Goal: Information Seeking & Learning: Learn about a topic

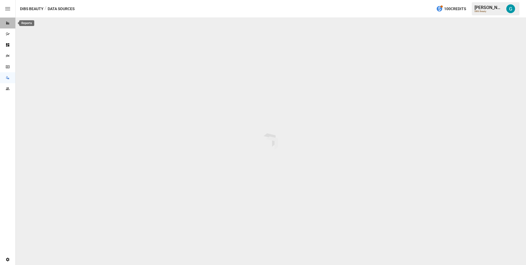
click at [12, 23] on div "Reports" at bounding box center [7, 23] width 15 height 4
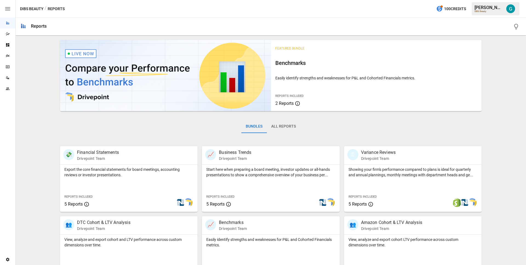
scroll to position [159, 0]
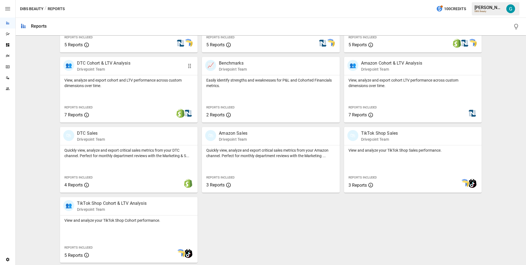
click at [109, 63] on p "DTC Cohort & LTV Analysis" at bounding box center [103, 63] width 53 height 7
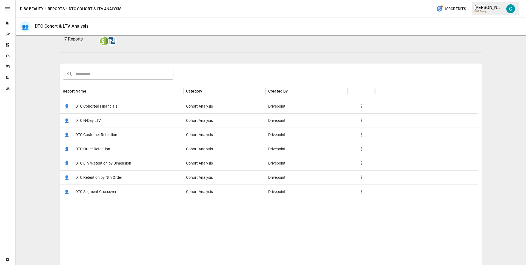
scroll to position [79, 0]
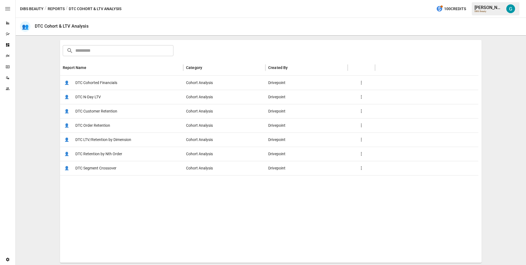
click at [102, 125] on span "DTC Order Retention" at bounding box center [92, 126] width 35 height 14
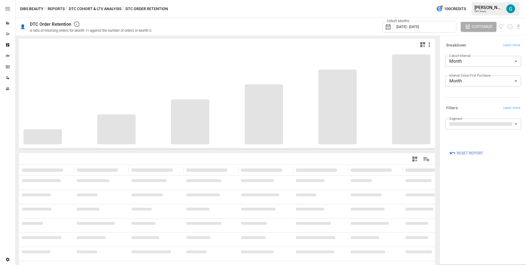
click at [488, 0] on body "Reports Dazzler Studio Dashboards Plans SmartModel ™ Data Sources Team Settings…" at bounding box center [263, 0] width 526 height 0
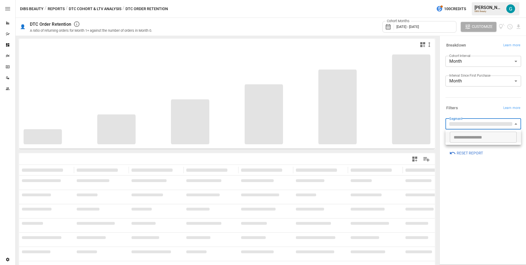
click at [474, 108] on div at bounding box center [263, 132] width 526 height 265
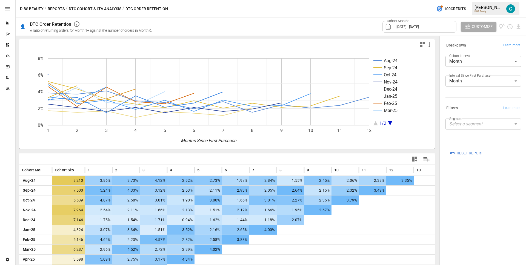
click at [475, 181] on div "Breakdown Learn more Cohort Interval Month ***** ​ Interval Since First Purchas…" at bounding box center [483, 150] width 84 height 226
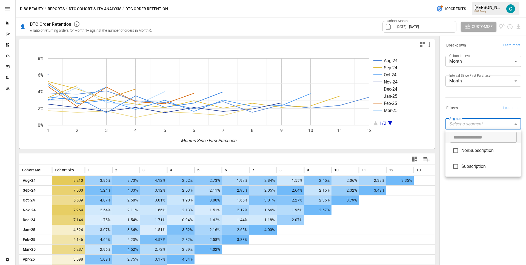
click at [475, 0] on body "Reports Dazzler Studio Dashboards Plans SmartModel ™ Data Sources Team Settings…" at bounding box center [263, 0] width 526 height 0
click at [474, 150] on span "NonSubscription" at bounding box center [488, 150] width 55 height 7
type input "**********"
click at [474, 114] on div at bounding box center [263, 132] width 526 height 265
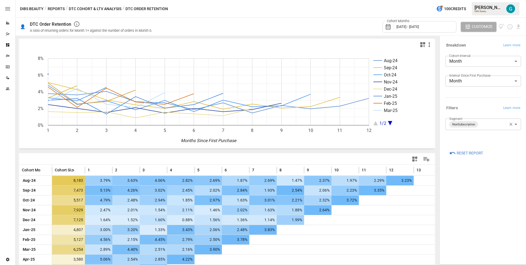
click at [428, 30] on div "Cohort Months [DATE] - [DATE]" at bounding box center [419, 27] width 74 height 12
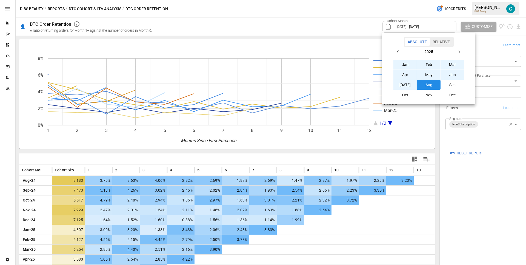
click at [399, 51] on icon "button" at bounding box center [398, 52] width 4 height 4
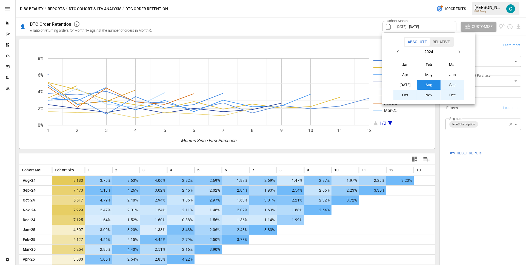
click at [399, 51] on icon "button" at bounding box center [398, 52] width 4 height 4
click at [400, 51] on icon "button" at bounding box center [398, 52] width 4 height 4
drag, startPoint x: 414, startPoint y: 67, endPoint x: 420, endPoint y: 61, distance: 8.8
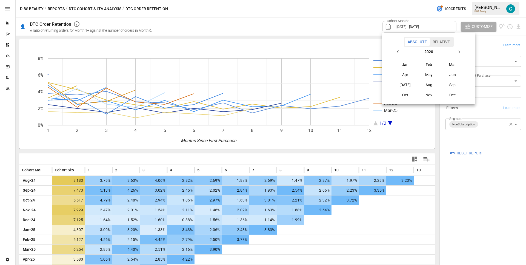
click at [414, 67] on button "Jan" at bounding box center [405, 65] width 24 height 10
click at [460, 50] on icon "button" at bounding box center [459, 52] width 4 height 4
click at [460, 51] on icon "button" at bounding box center [459, 52] width 4 height 4
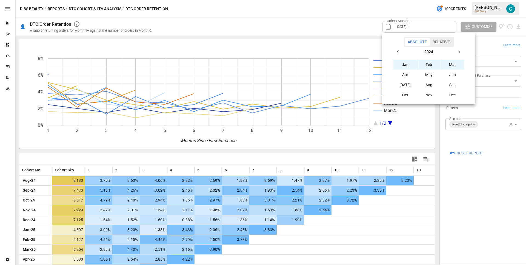
click at [460, 50] on icon "button" at bounding box center [459, 52] width 4 height 4
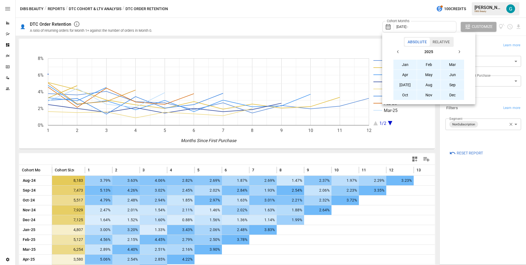
click at [457, 96] on button "Dec" at bounding box center [453, 95] width 24 height 10
click at [472, 180] on div at bounding box center [263, 132] width 526 height 265
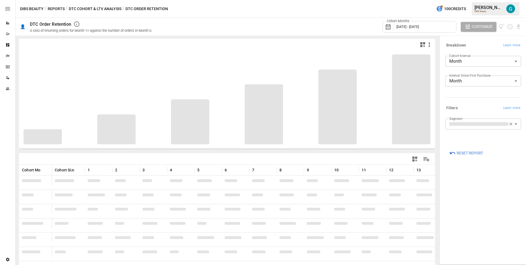
click at [477, 181] on div "**********" at bounding box center [483, 150] width 84 height 226
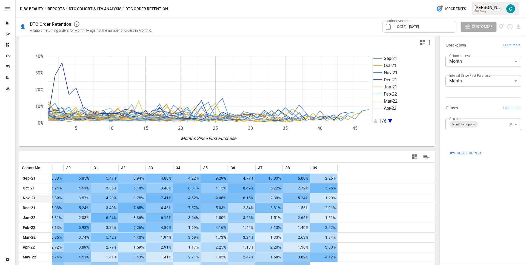
scroll to position [0, 465]
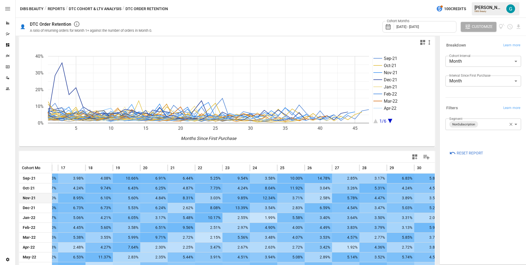
click at [55, 8] on button "Reports" at bounding box center [56, 8] width 17 height 7
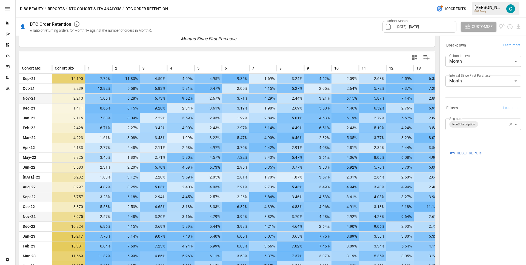
scroll to position [0, 0]
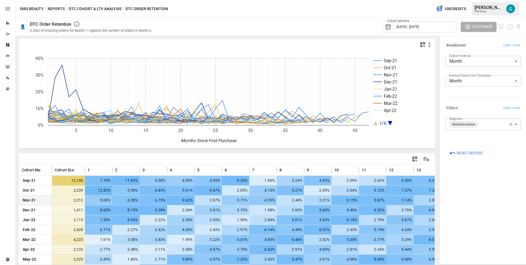
drag, startPoint x: 51, startPoint y: 6, endPoint x: 55, endPoint y: 4, distance: 4.3
click at [51, 6] on button "Reports" at bounding box center [56, 8] width 17 height 7
